Goal: Book appointment/travel/reservation

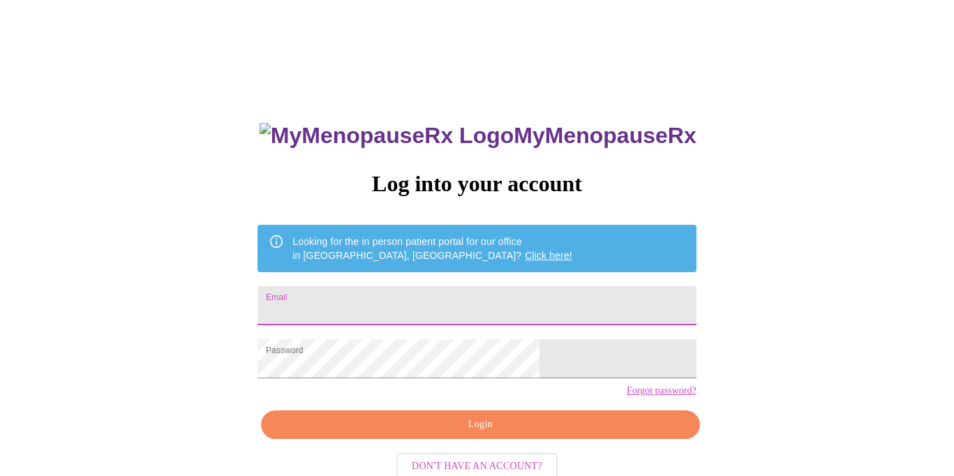
click at [428, 286] on input "Email" at bounding box center [476, 305] width 438 height 39
type input "001.elizabeth.clark@gmail.com"
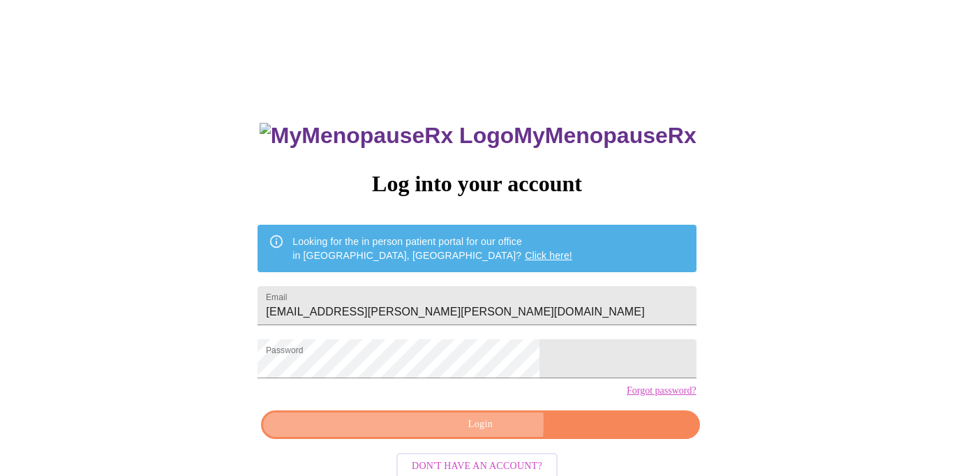
click at [479, 433] on span "Login" at bounding box center [480, 424] width 406 height 17
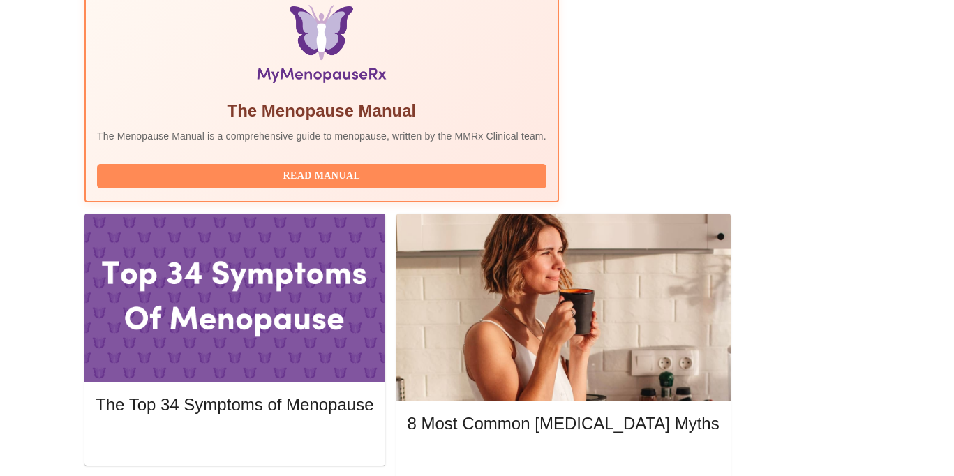
scroll to position [487, 0]
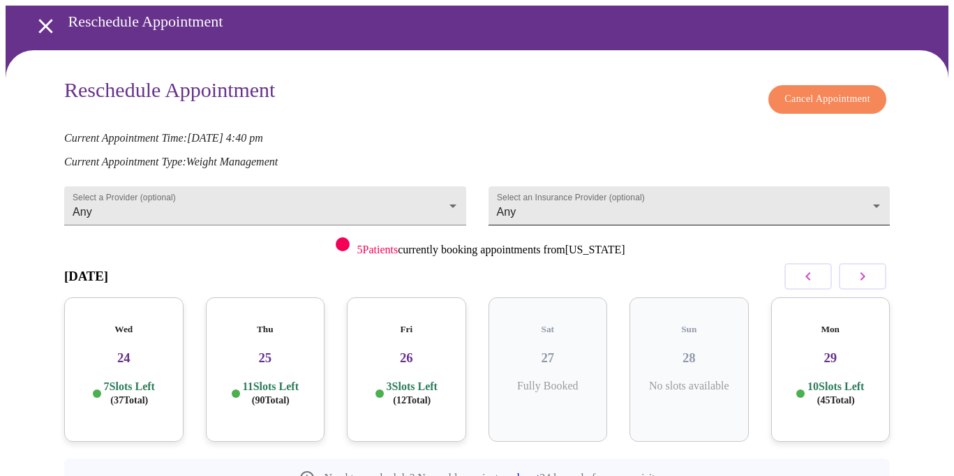
scroll to position [77, 0]
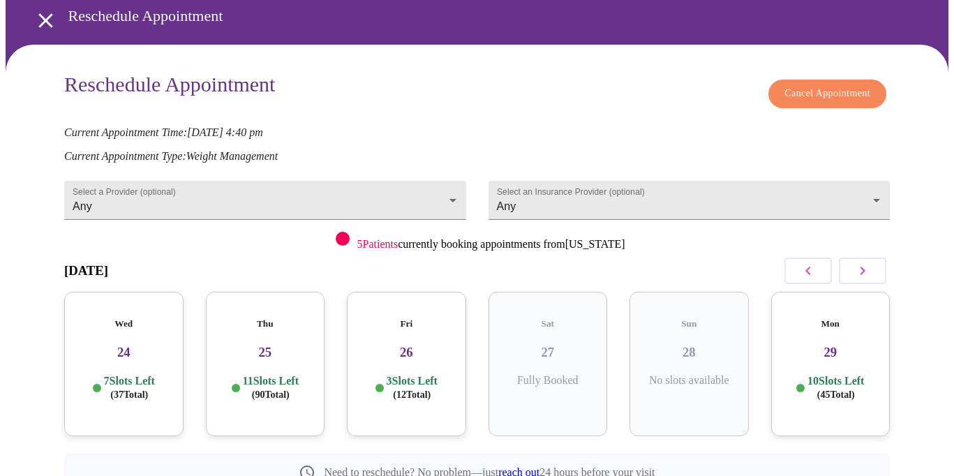
click at [878, 257] on button "button" at bounding box center [862, 270] width 47 height 27
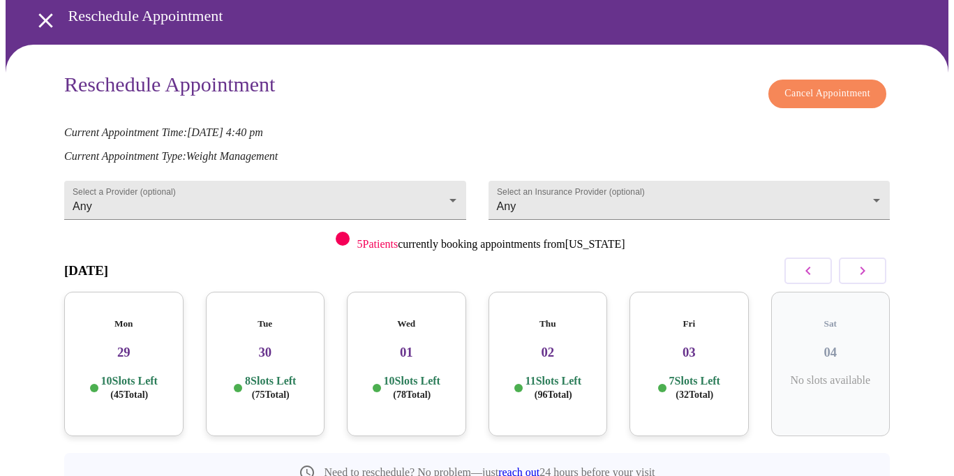
click at [702, 329] on div "Fri 03 7 Slots Left ( 32 Total)" at bounding box center [688, 364] width 119 height 144
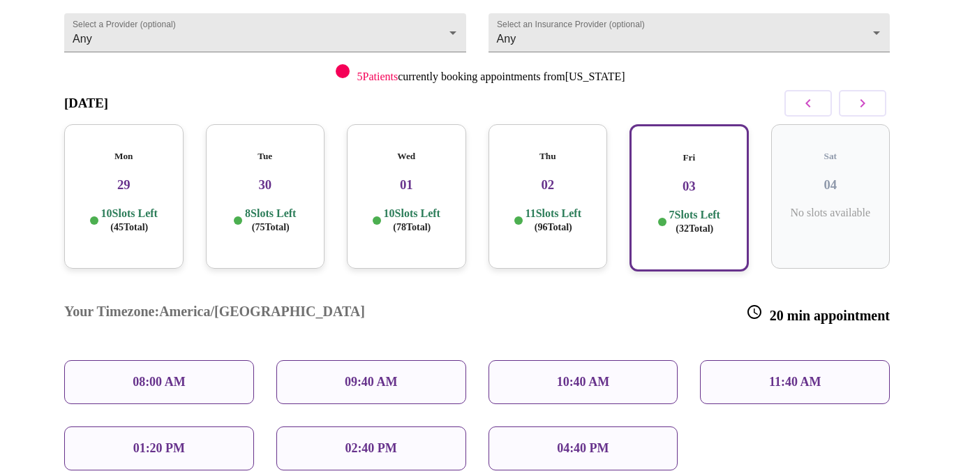
scroll to position [250, 0]
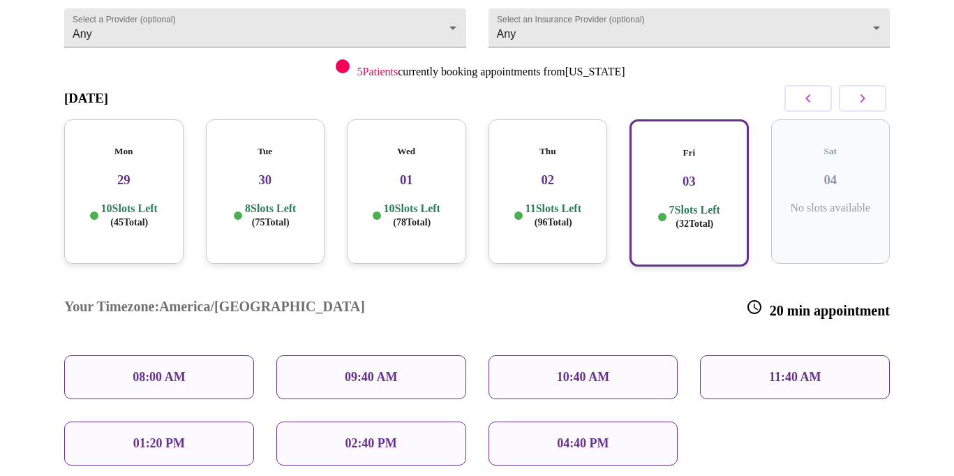
click at [525, 202] on p "11 Slots Left ( 96 Total)" at bounding box center [553, 215] width 56 height 27
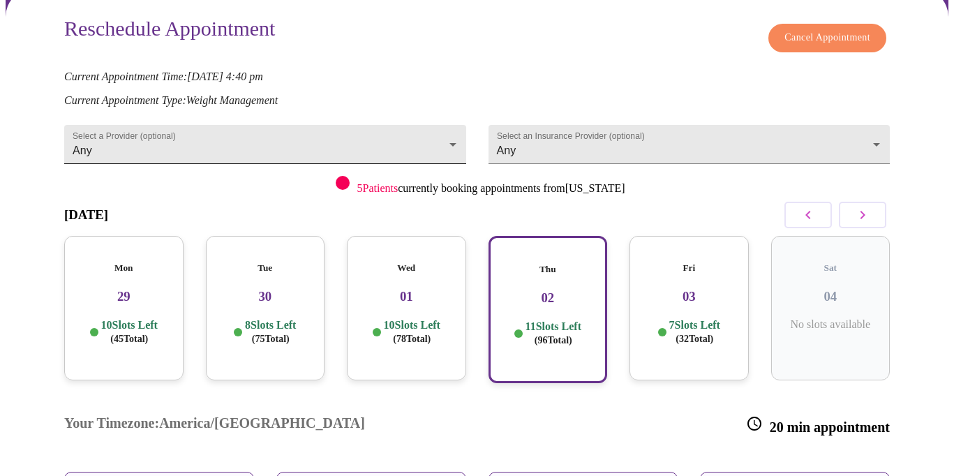
scroll to position [123, 0]
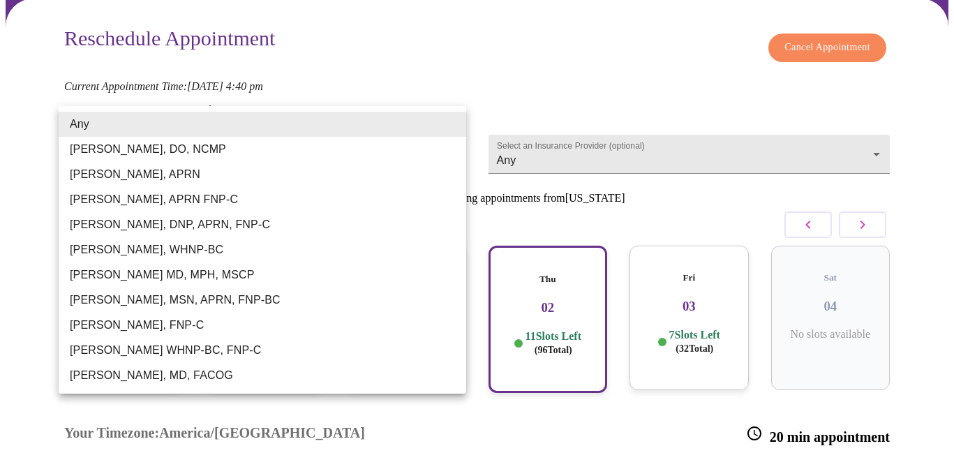
click at [454, 120] on body "MyMenopauseRx Appointments Messaging Labs Uploads Medications Community Refer a…" at bounding box center [477, 329] width 942 height 894
click at [348, 343] on li "Jenny Kowalczyk WHNP-BC, FNP-C" at bounding box center [262, 350] width 407 height 25
type input "Jenny Kowalczyk WHNP-BC, FNP-C"
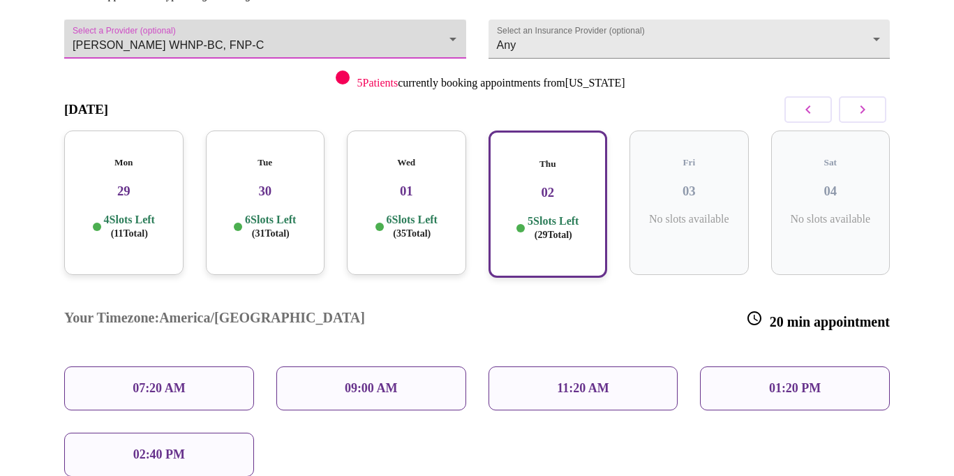
scroll to position [240, 0]
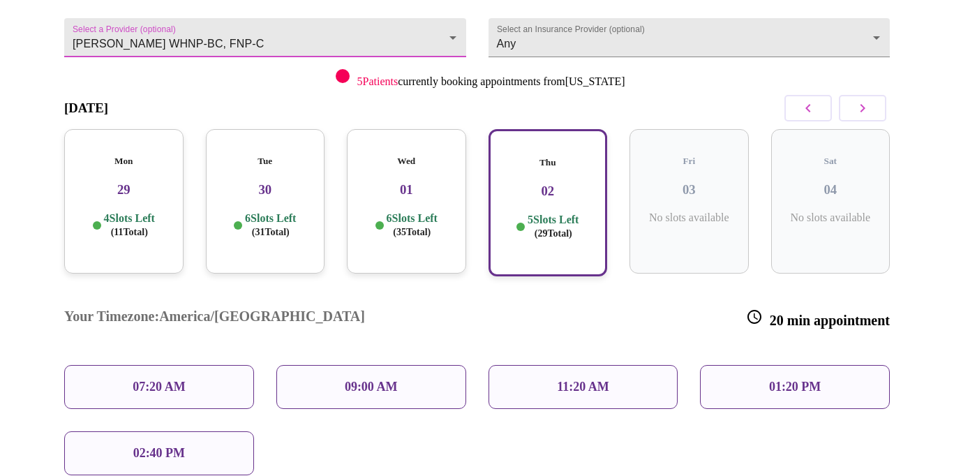
click at [446, 211] on div "6 Slots Left ( 35 Total)" at bounding box center [406, 224] width 97 height 27
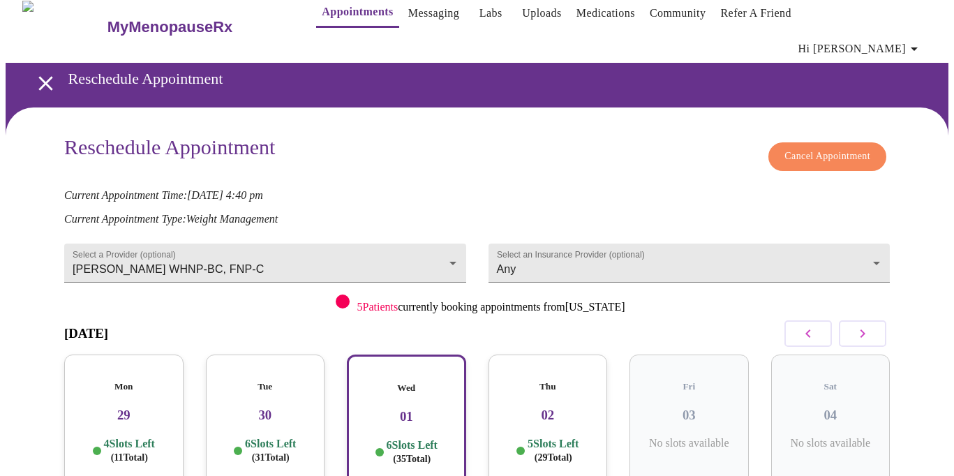
scroll to position [0, 0]
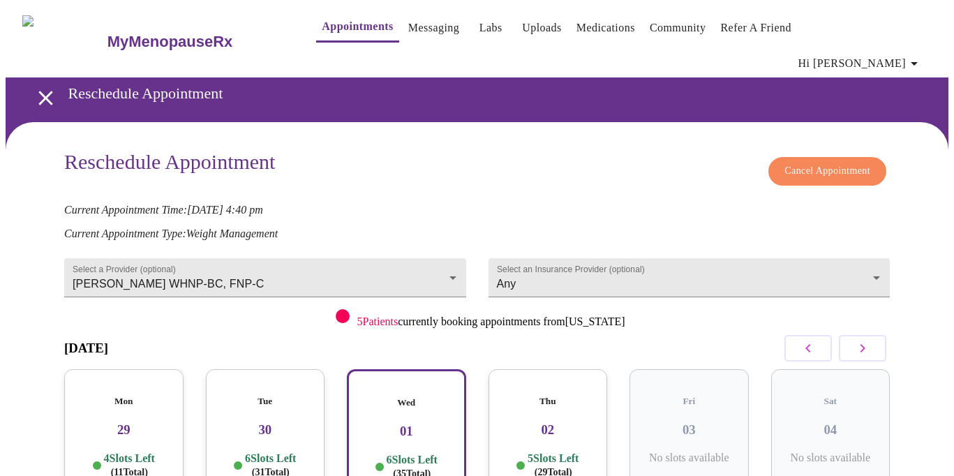
click at [408, 35] on link "Messaging" at bounding box center [433, 28] width 51 height 20
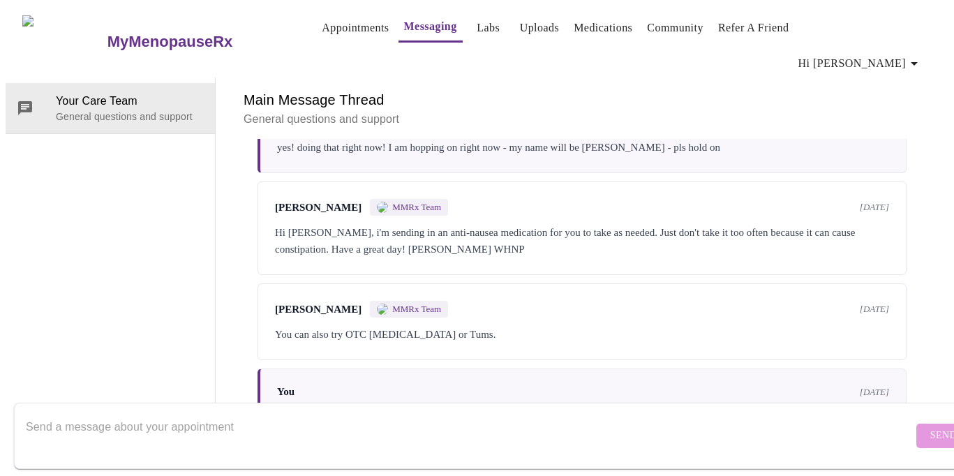
click at [338, 24] on link "Appointments" at bounding box center [355, 28] width 67 height 20
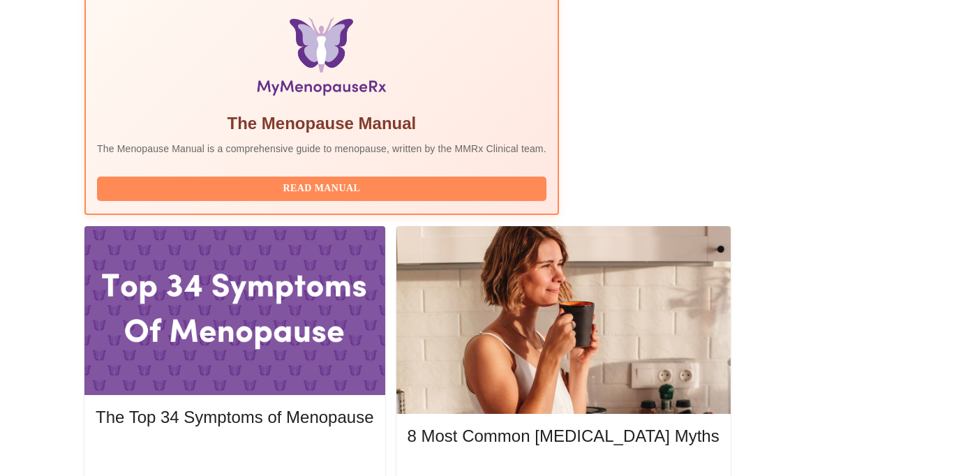
scroll to position [473, 0]
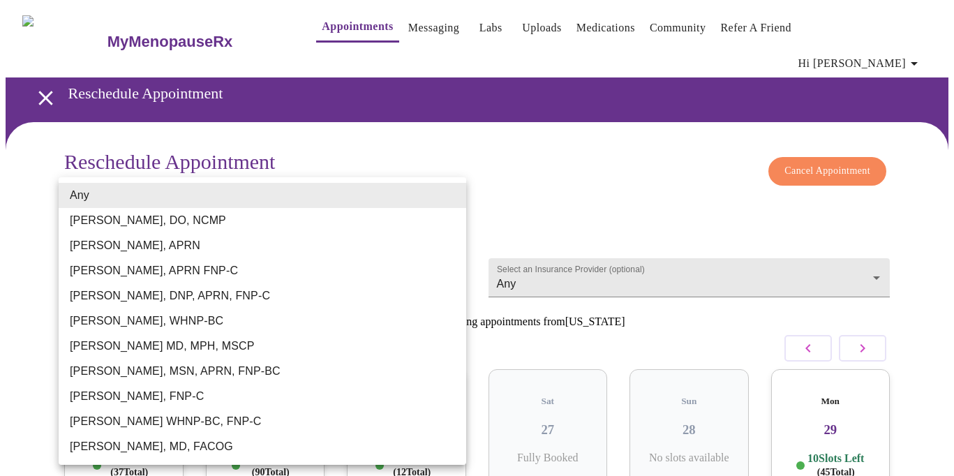
click at [457, 248] on body "MyMenopauseRx Appointments Messaging Labs Uploads Medications Community Refer a…" at bounding box center [477, 319] width 942 height 626
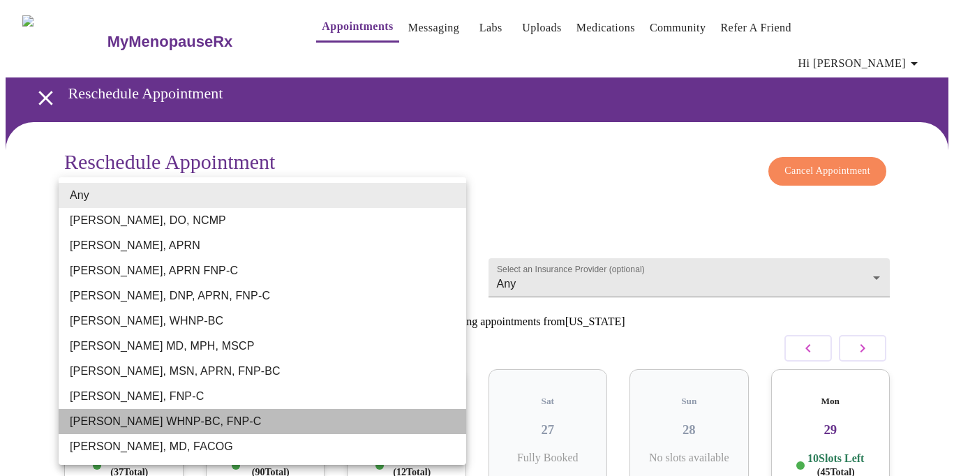
click at [381, 424] on li "[PERSON_NAME] WHNP-BC, FNP-C" at bounding box center [262, 421] width 407 height 25
type input "[PERSON_NAME] WHNP-BC, FNP-C"
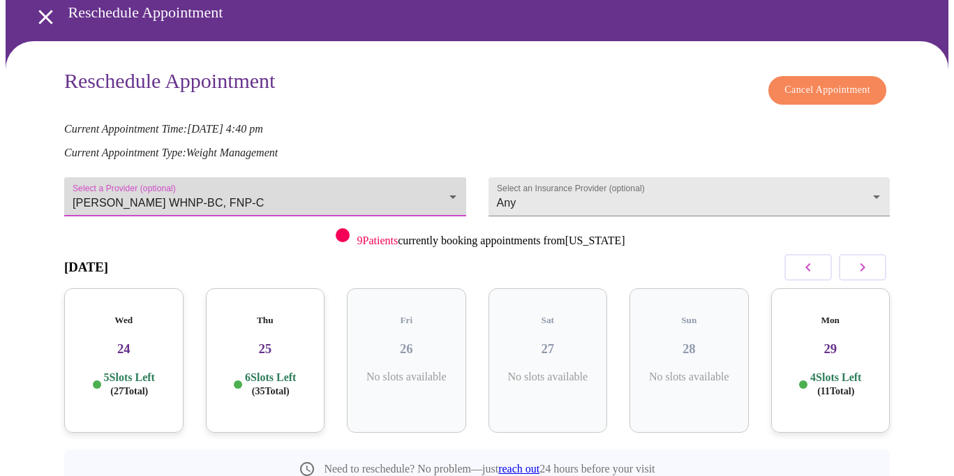
scroll to position [110, 0]
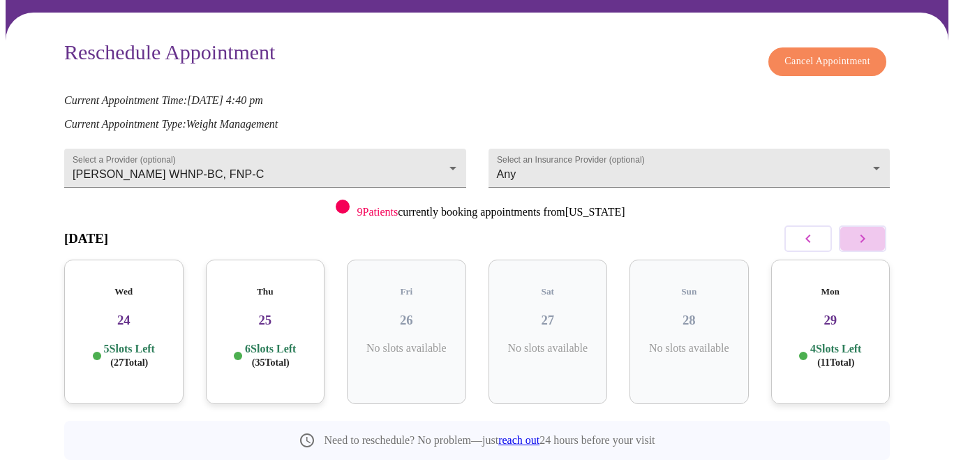
click at [869, 230] on icon "button" at bounding box center [862, 238] width 17 height 17
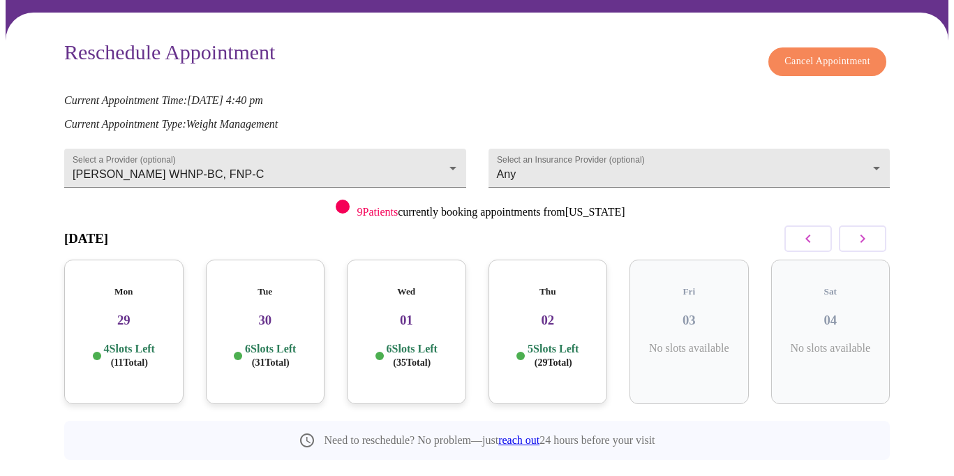
click at [264, 342] on p "6 Slots Left ( 31 Total)" at bounding box center [270, 355] width 51 height 27
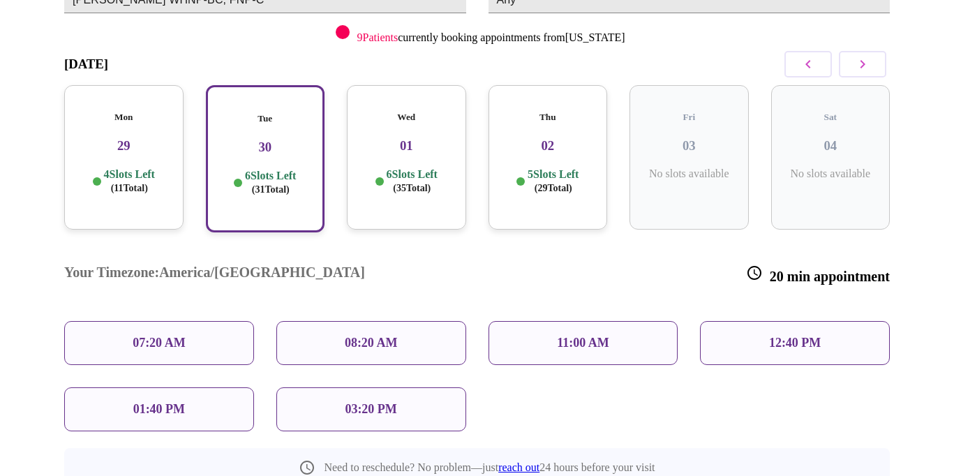
scroll to position [292, 0]
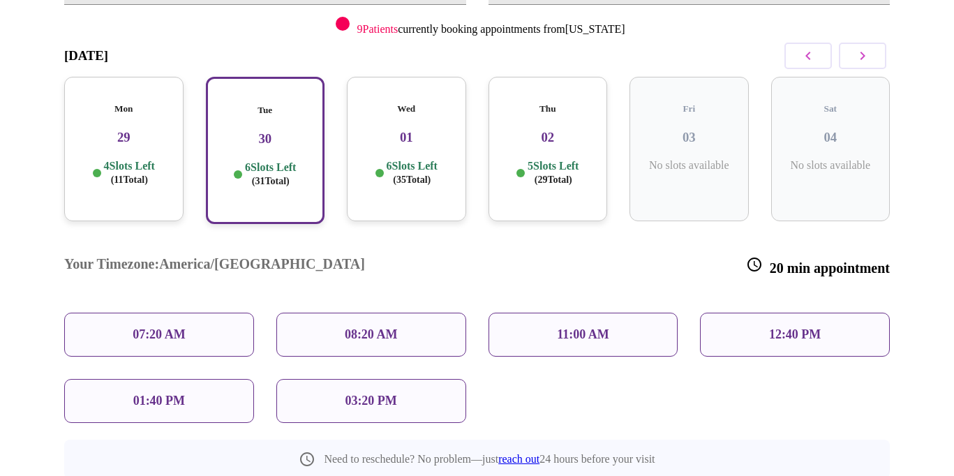
click at [220, 313] on div "07:20 AM" at bounding box center [159, 335] width 190 height 44
click at [221, 313] on div "07:20 AM" at bounding box center [159, 335] width 190 height 44
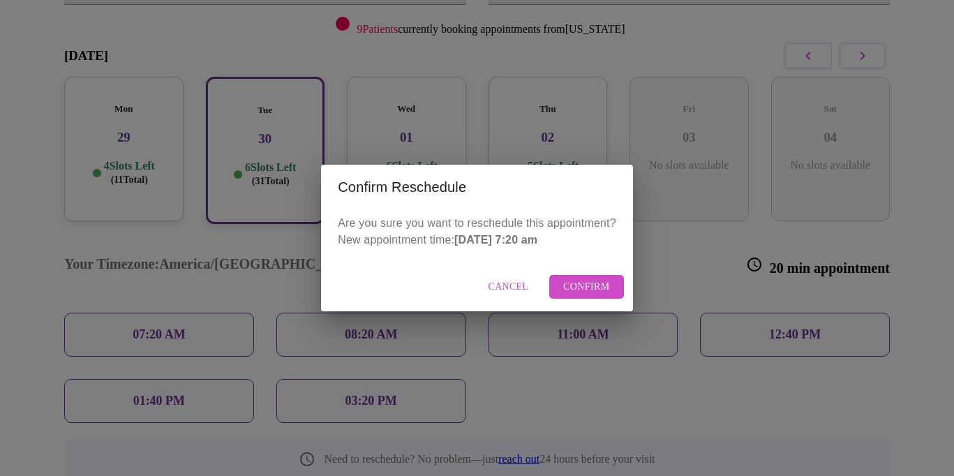
click at [597, 295] on span "Confirm" at bounding box center [586, 286] width 47 height 17
